Goal: Transaction & Acquisition: Purchase product/service

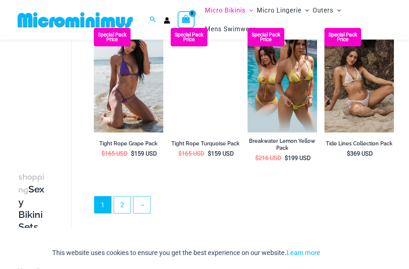
scroll to position [1190, 0]
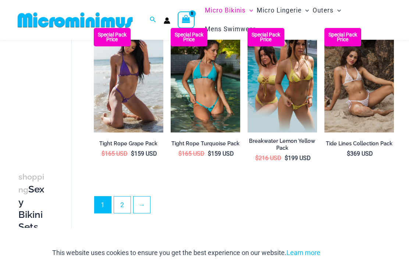
click at [121, 196] on link "2" at bounding box center [122, 204] width 17 height 17
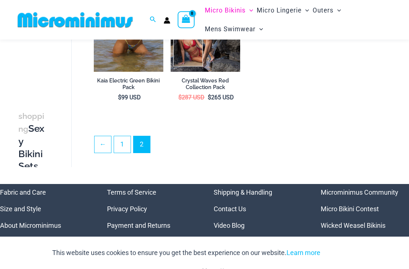
scroll to position [281, 0]
click at [121, 141] on link "1" at bounding box center [122, 144] width 17 height 17
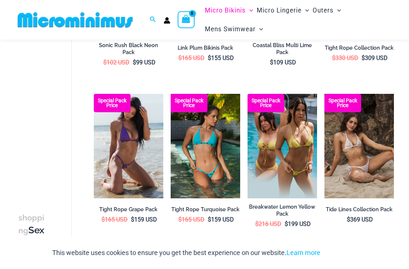
scroll to position [1124, 0]
click at [94, 94] on img at bounding box center [94, 94] width 0 height 0
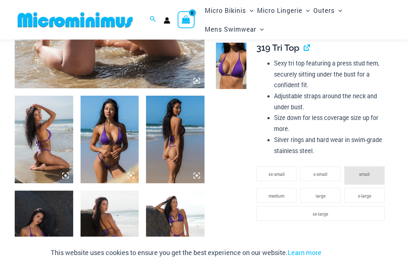
scroll to position [253, 0]
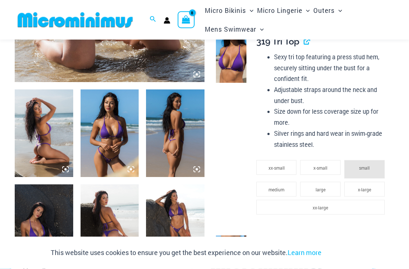
click at [171, 134] on img at bounding box center [175, 134] width 58 height 88
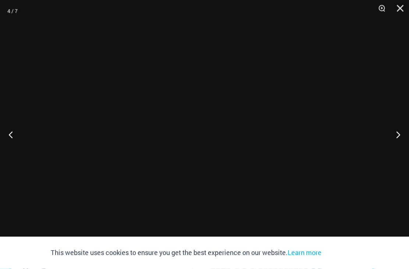
scroll to position [253, 0]
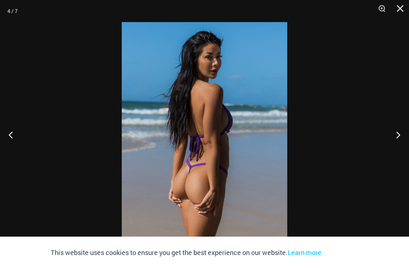
click at [19, 144] on button "Previous" at bounding box center [14, 134] width 28 height 37
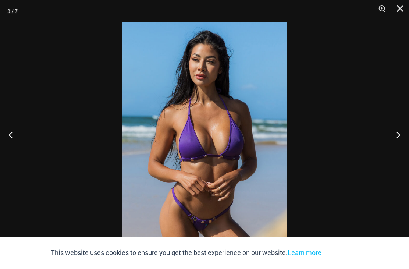
click at [398, 8] on button "Close" at bounding box center [397, 11] width 18 height 22
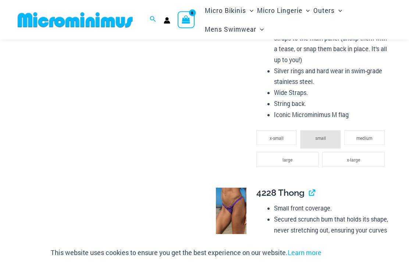
scroll to position [526, 0]
click at [228, 199] on img at bounding box center [231, 211] width 31 height 46
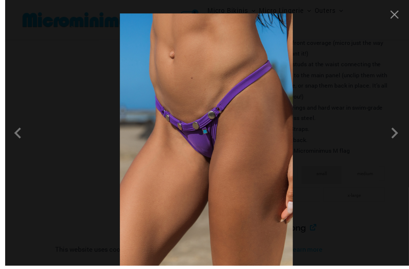
scroll to position [513, 0]
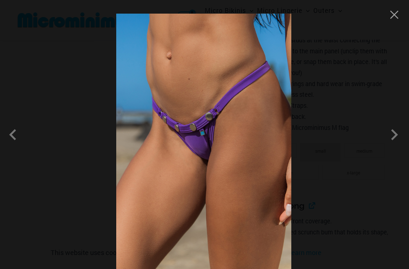
click at [395, 141] on span at bounding box center [394, 135] width 22 height 22
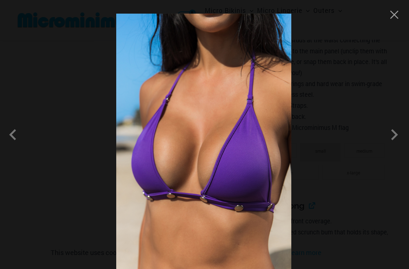
click at [396, 143] on span at bounding box center [394, 135] width 22 height 22
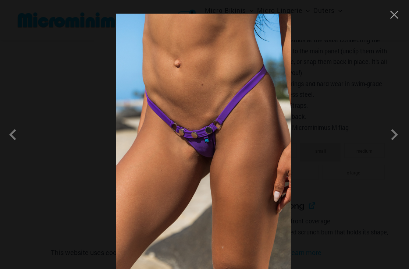
click at [393, 16] on button "Close" at bounding box center [394, 14] width 11 height 11
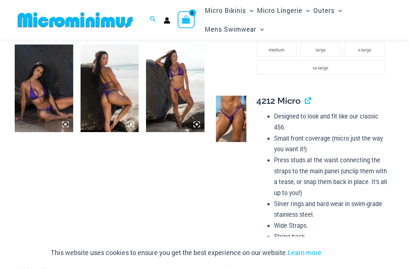
scroll to position [393, 0]
click at [231, 117] on img at bounding box center [231, 119] width 31 height 46
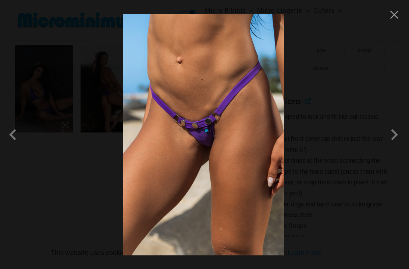
click at [395, 132] on span at bounding box center [394, 135] width 22 height 22
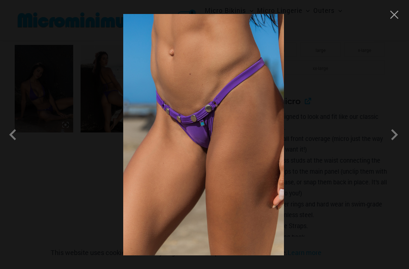
click at [392, 134] on span at bounding box center [394, 135] width 22 height 22
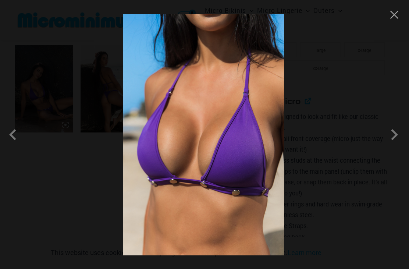
click at [391, 135] on span at bounding box center [394, 135] width 22 height 22
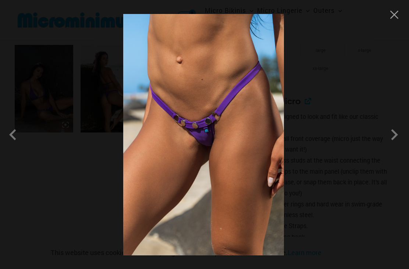
click at [394, 133] on span at bounding box center [394, 135] width 22 height 22
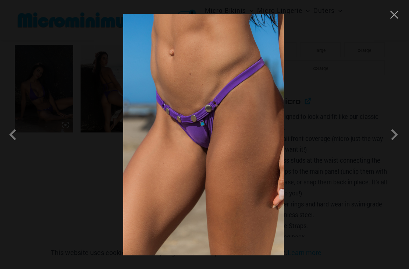
click at [393, 132] on span at bounding box center [394, 135] width 22 height 22
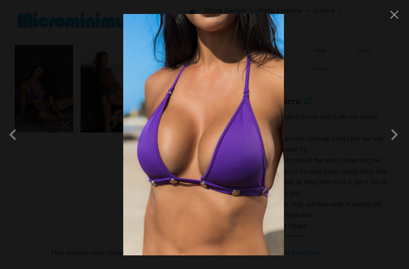
click at [395, 137] on span at bounding box center [394, 135] width 22 height 22
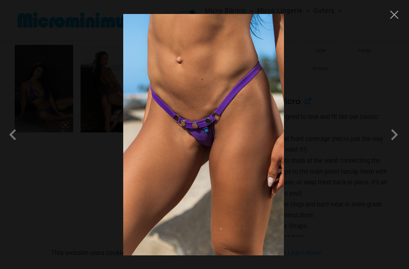
click at [395, 18] on button "Close" at bounding box center [394, 14] width 11 height 11
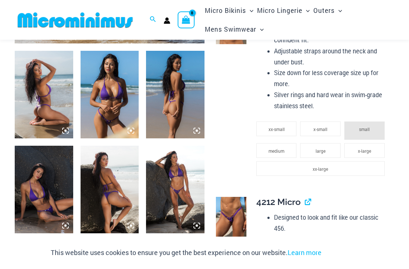
scroll to position [290, 0]
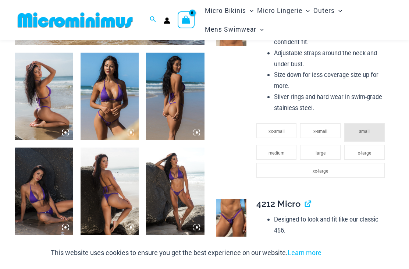
click at [40, 107] on img at bounding box center [44, 97] width 58 height 88
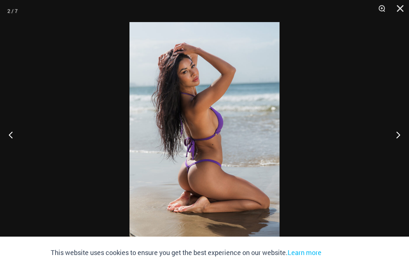
click at [400, 140] on button "Next" at bounding box center [395, 134] width 28 height 37
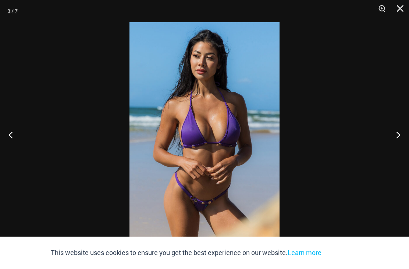
click at [399, 130] on button "Next" at bounding box center [395, 134] width 28 height 37
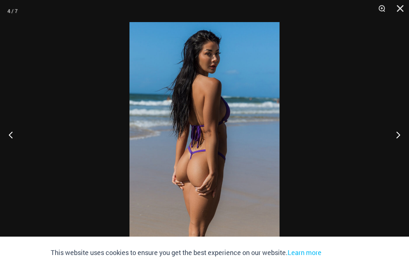
click at [399, 131] on button "Next" at bounding box center [395, 134] width 28 height 37
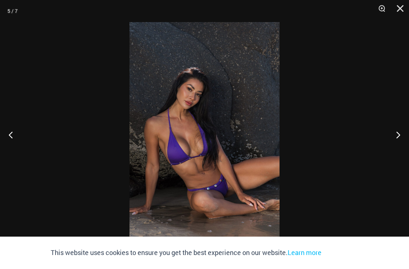
click at [399, 130] on button "Next" at bounding box center [395, 134] width 28 height 37
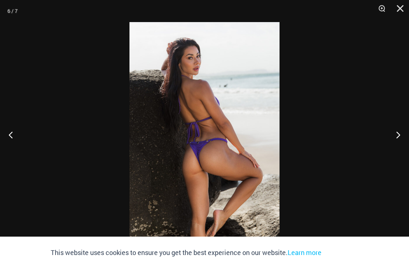
click at [399, 132] on button "Next" at bounding box center [395, 134] width 28 height 37
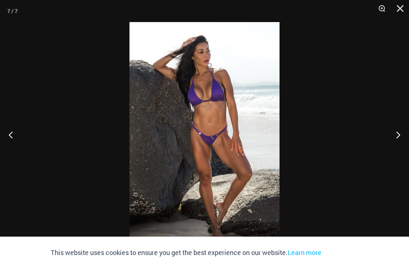
click at [405, 11] on button "Close" at bounding box center [397, 11] width 18 height 22
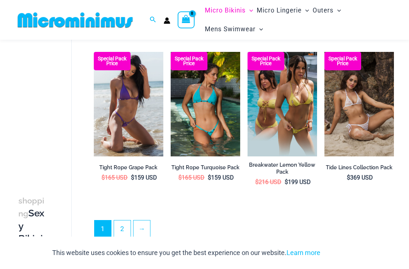
scroll to position [1124, 0]
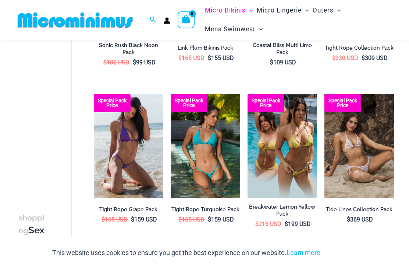
click at [171, 94] on img at bounding box center [171, 94] width 0 height 0
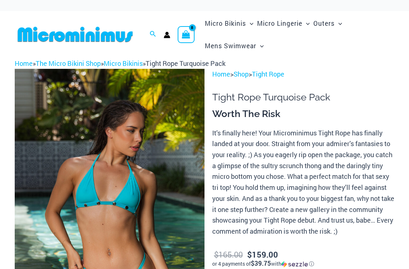
scroll to position [100, 0]
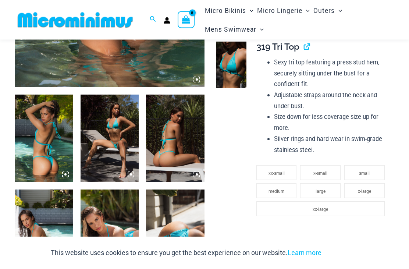
click at [49, 164] on img at bounding box center [44, 139] width 58 height 88
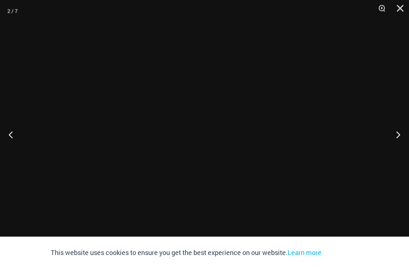
scroll to position [248, 0]
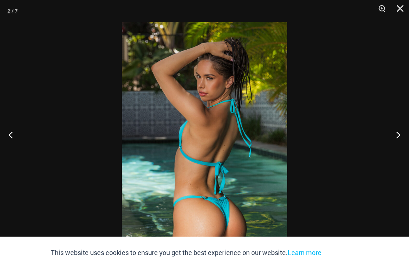
click at [398, 141] on button "Next" at bounding box center [395, 134] width 28 height 37
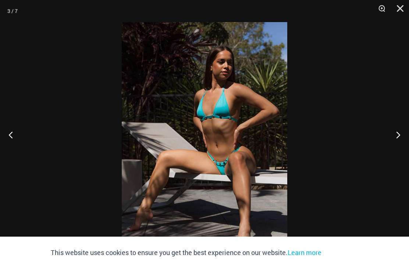
click at [399, 142] on button "Next" at bounding box center [395, 134] width 28 height 37
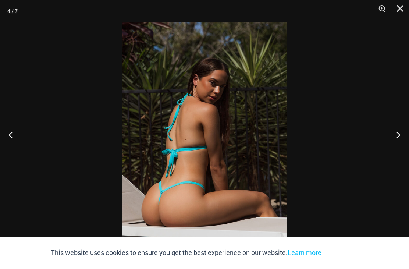
click at [400, 136] on button "Next" at bounding box center [395, 134] width 28 height 37
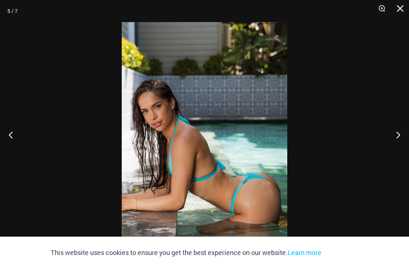
click at [399, 140] on button "Next" at bounding box center [395, 134] width 28 height 37
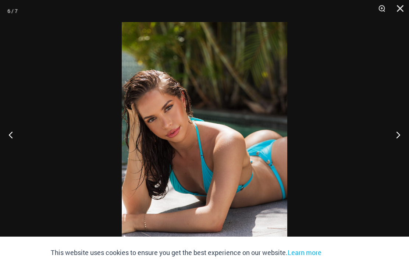
click at [399, 142] on button "Next" at bounding box center [395, 134] width 28 height 37
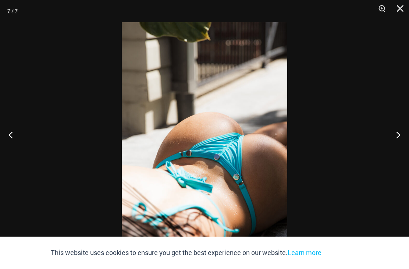
click at [399, 142] on button "Next" at bounding box center [395, 134] width 28 height 37
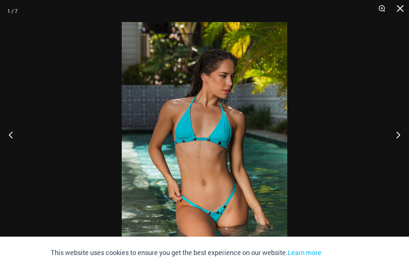
click at [399, 9] on button "Close" at bounding box center [397, 11] width 18 height 22
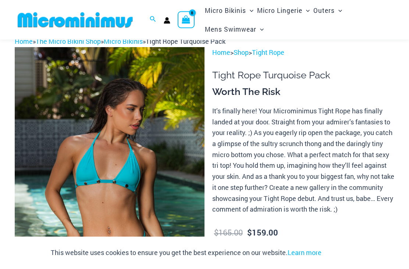
scroll to position [0, 0]
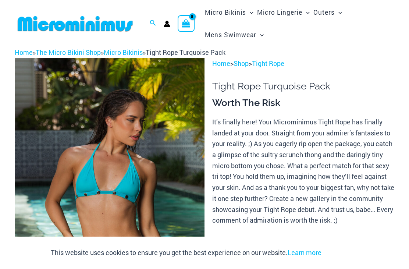
click at [194, 23] on div "View Shopping Cart, 8 items" at bounding box center [186, 23] width 17 height 17
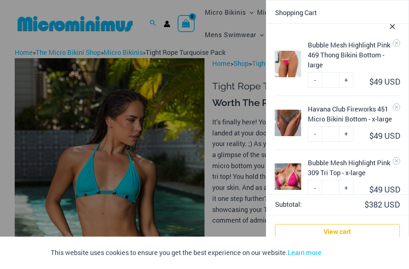
click at [187, 22] on div at bounding box center [204, 134] width 409 height 269
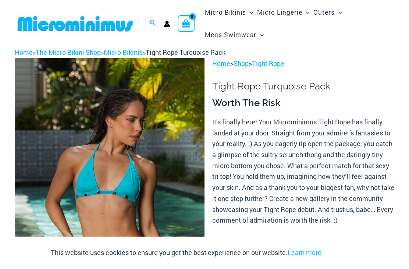
click at [188, 27] on icon "View Shopping Cart, 8 items" at bounding box center [186, 23] width 8 height 8
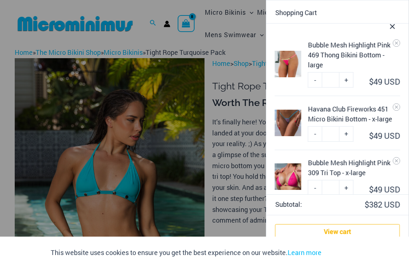
click at [225, 15] on div at bounding box center [204, 134] width 409 height 269
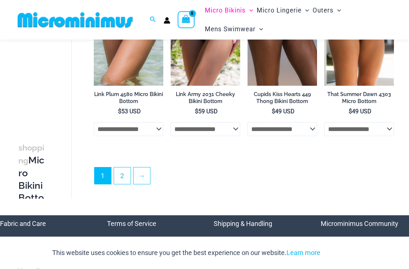
scroll to position [1748, 0]
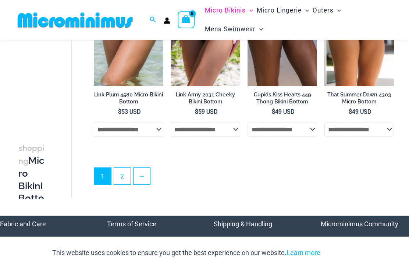
click at [122, 168] on link "2" at bounding box center [122, 176] width 17 height 17
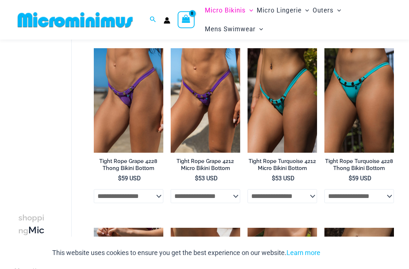
scroll to position [225, 0]
click at [280, 168] on h2 "Tight Rope Turquoise 4212 Micro Bikini Bottom" at bounding box center [283, 165] width 70 height 14
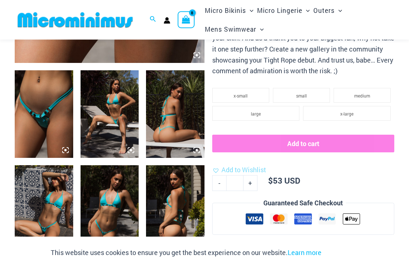
scroll to position [273, 0]
click at [164, 211] on img at bounding box center [175, 209] width 58 height 88
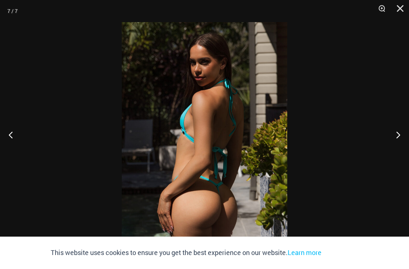
click at [401, 10] on button "Close" at bounding box center [397, 11] width 18 height 22
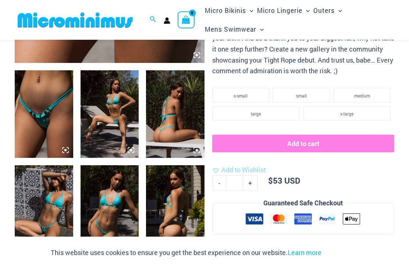
click at [338, 108] on li "x-large" at bounding box center [347, 113] width 88 height 15
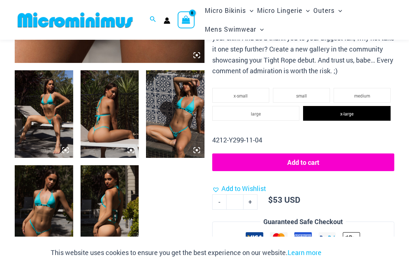
click at [325, 156] on button "Add to cart" at bounding box center [303, 162] width 182 height 18
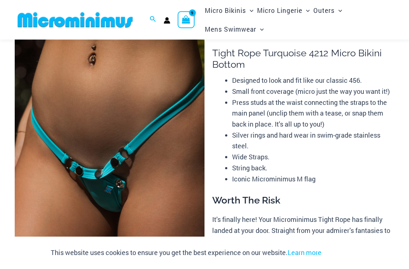
scroll to position [0, 0]
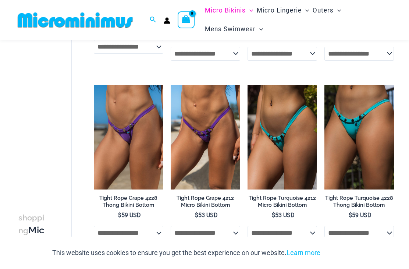
scroll to position [187, 0]
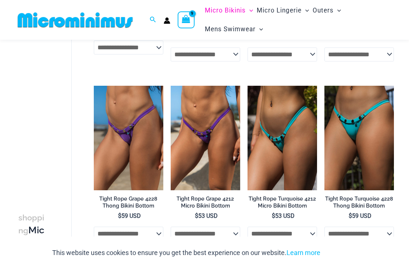
click at [171, 86] on img at bounding box center [171, 86] width 0 height 0
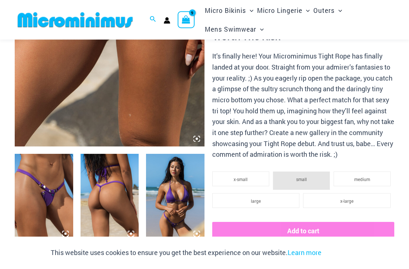
scroll to position [188, 0]
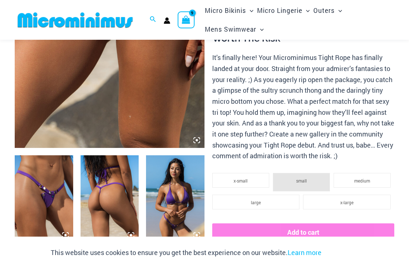
click at [54, 203] on img at bounding box center [44, 199] width 58 height 88
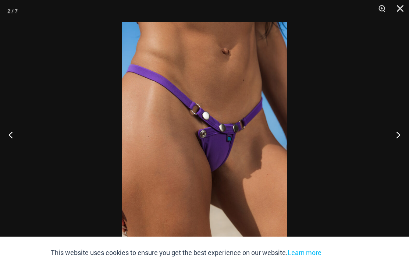
click at [392, 149] on button "Next" at bounding box center [395, 134] width 28 height 37
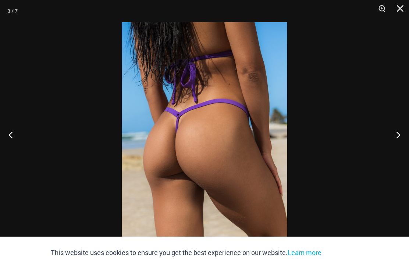
click at [394, 146] on button "Next" at bounding box center [395, 134] width 28 height 37
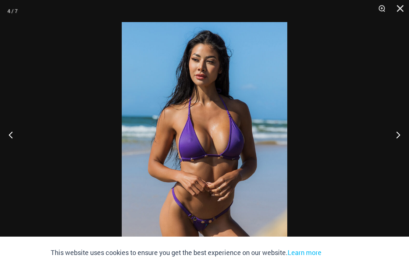
click at [394, 148] on button "Next" at bounding box center [395, 134] width 28 height 37
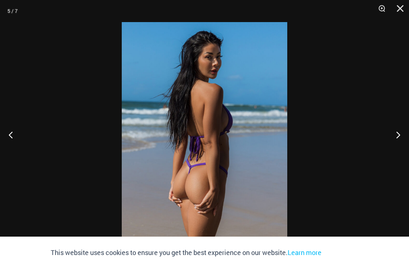
click at [400, 8] on button "Close" at bounding box center [397, 11] width 18 height 22
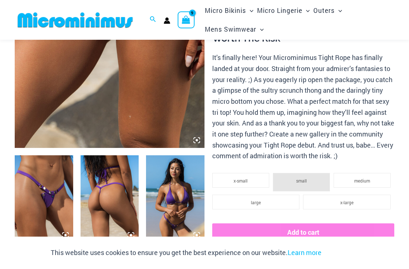
click at [353, 199] on span "x-large" at bounding box center [346, 202] width 13 height 6
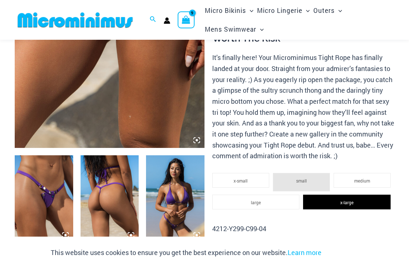
click at [351, 225] on p "4212-Y299-C99-04" at bounding box center [303, 228] width 182 height 11
click at [349, 249] on button "Add to cart" at bounding box center [303, 251] width 182 height 18
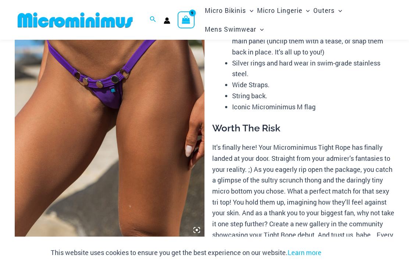
scroll to position [0, 0]
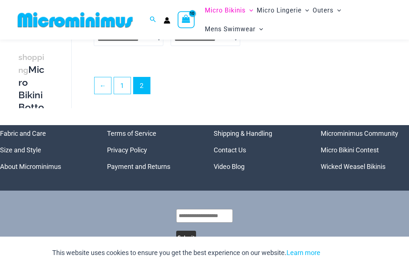
scroll to position [936, 0]
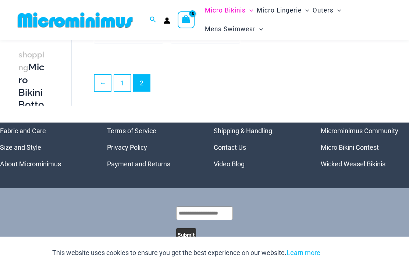
click at [122, 82] on link "1" at bounding box center [122, 83] width 17 height 17
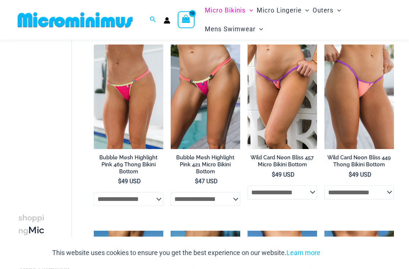
scroll to position [575, 0]
click at [214, 159] on h2 "Bubble Mesh Highlight Pink 421 Micro Bikini Bottom" at bounding box center [206, 164] width 70 height 21
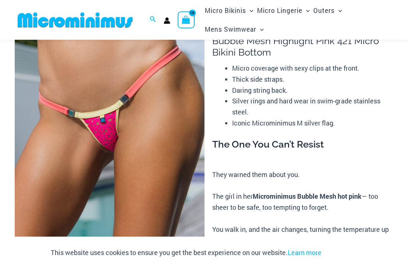
scroll to position [50, 0]
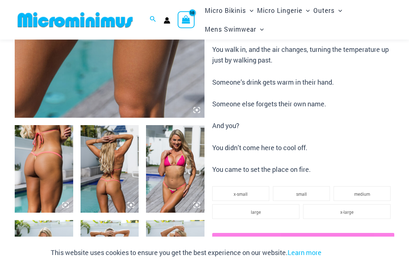
click at [41, 164] on img at bounding box center [44, 169] width 58 height 88
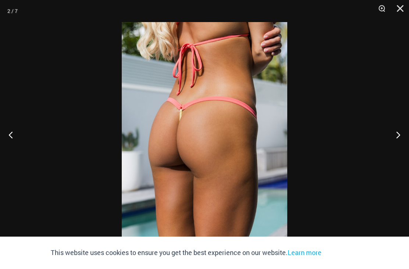
click at [399, 147] on button "Next" at bounding box center [395, 134] width 28 height 37
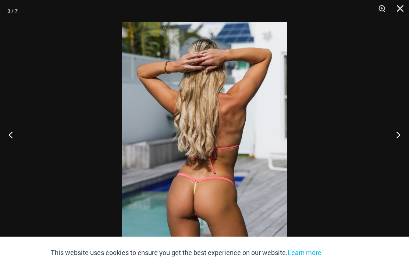
click at [398, 139] on button "Next" at bounding box center [395, 134] width 28 height 37
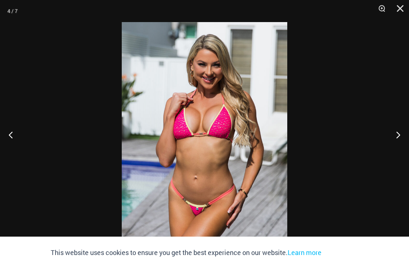
click at [397, 145] on button "Next" at bounding box center [395, 134] width 28 height 37
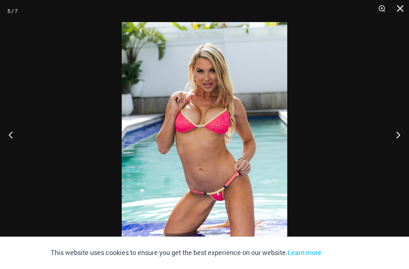
click at [397, 7] on button "Close" at bounding box center [397, 11] width 18 height 22
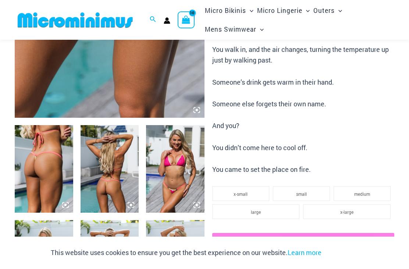
click at [345, 209] on span "x-large" at bounding box center [346, 212] width 13 height 6
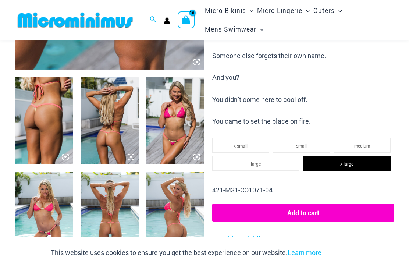
scroll to position [274, 0]
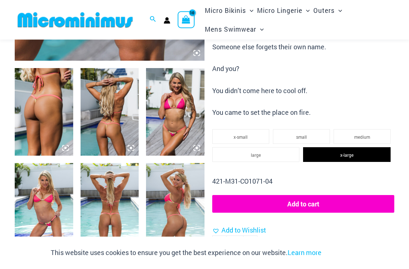
click at [335, 200] on button "Add to cart" at bounding box center [303, 204] width 182 height 18
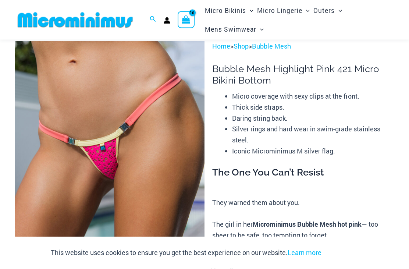
scroll to position [0, 0]
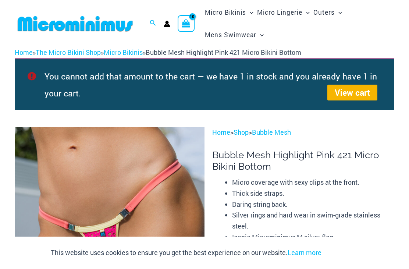
click at [188, 21] on icon "View Shopping Cart, 10 items" at bounding box center [186, 23] width 8 height 8
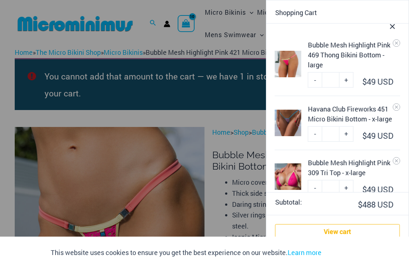
click at [334, 232] on link "View cart" at bounding box center [337, 231] width 125 height 15
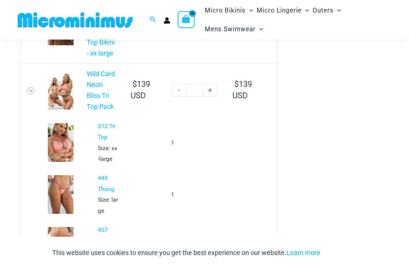
scroll to position [777, 0]
click at [172, 84] on link "-" at bounding box center [179, 90] width 14 height 13
type input "*"
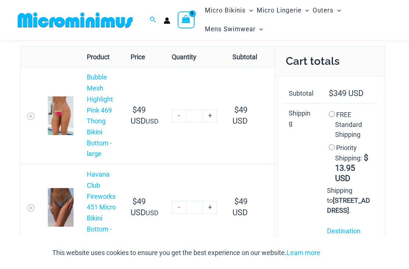
scroll to position [0, 0]
